Goal: Information Seeking & Learning: Learn about a topic

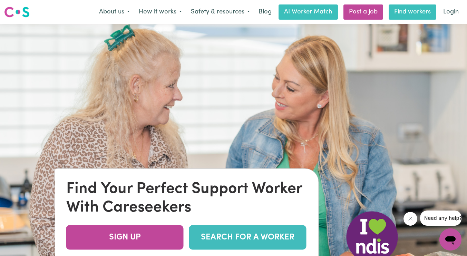
click at [400, 12] on link "Find workers" at bounding box center [413, 11] width 48 height 15
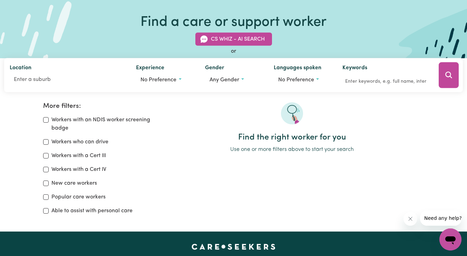
scroll to position [34, 0]
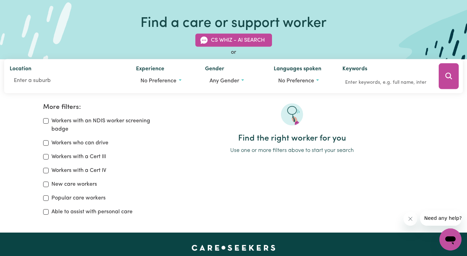
click at [79, 142] on label "Workers who can drive" at bounding box center [79, 143] width 57 height 8
click at [49, 142] on input "Workers who can drive" at bounding box center [46, 143] width 6 height 6
checkbox input "true"
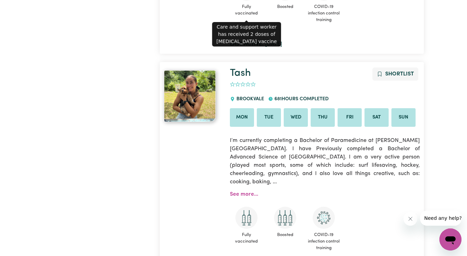
scroll to position [517, 0]
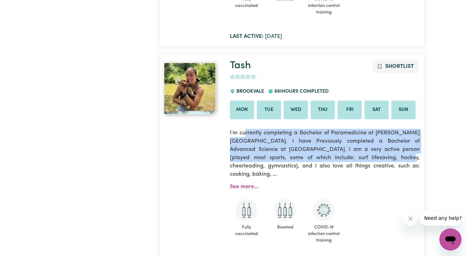
drag, startPoint x: 246, startPoint y: 134, endPoint x: 338, endPoint y: 156, distance: 93.8
click at [338, 156] on p "I’m currently completing a Bachelor of Paramedicine at [PERSON_NAME][GEOGRAPHIC…" at bounding box center [325, 154] width 190 height 58
click at [331, 157] on p "I’m currently completing a Bachelor of Paramedicine at [PERSON_NAME][GEOGRAPHIC…" at bounding box center [325, 154] width 190 height 58
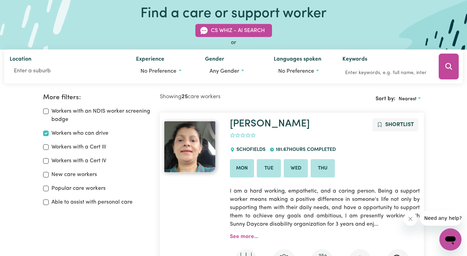
scroll to position [44, 0]
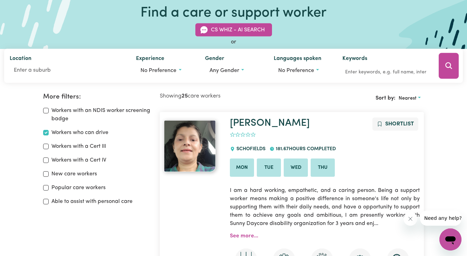
click at [71, 187] on label "Popular care workers" at bounding box center [78, 188] width 54 height 8
click at [49, 187] on input "Popular care workers" at bounding box center [46, 188] width 6 height 6
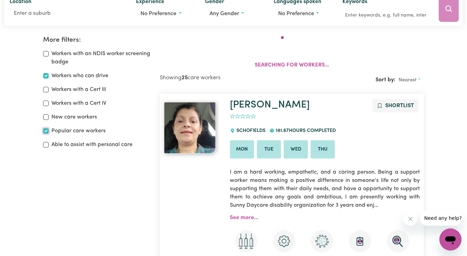
scroll to position [115, 0]
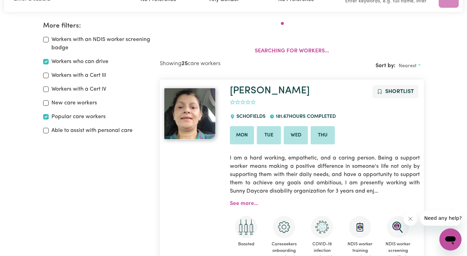
click at [78, 116] on label "Popular care workers" at bounding box center [78, 117] width 54 height 8
click at [49, 116] on input "Popular care workers" at bounding box center [46, 117] width 6 height 6
checkbox input "false"
